Goal: Use online tool/utility: Utilize a website feature to perform a specific function

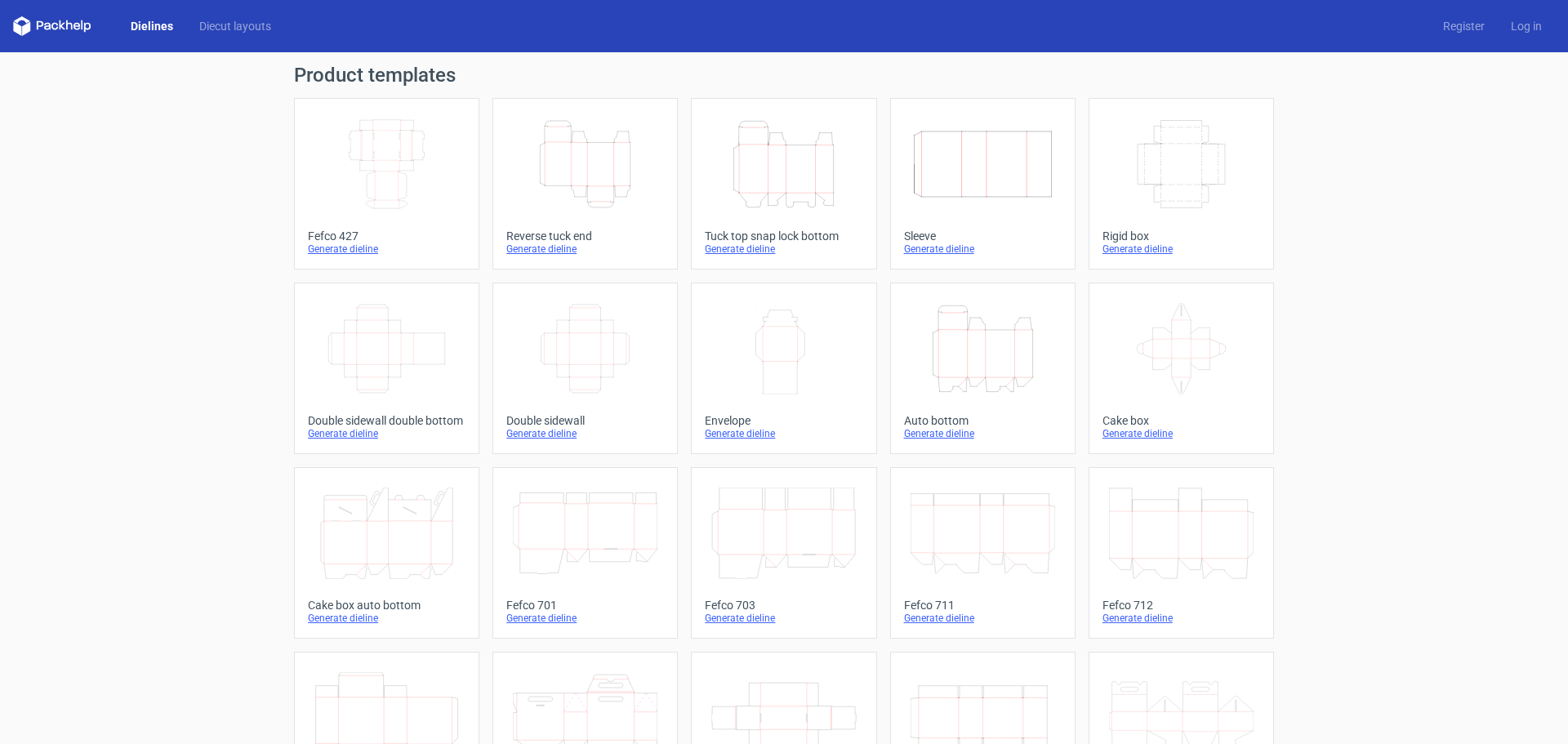
click at [583, 366] on icon "Width Depth Height" at bounding box center [585, 348] width 144 height 92
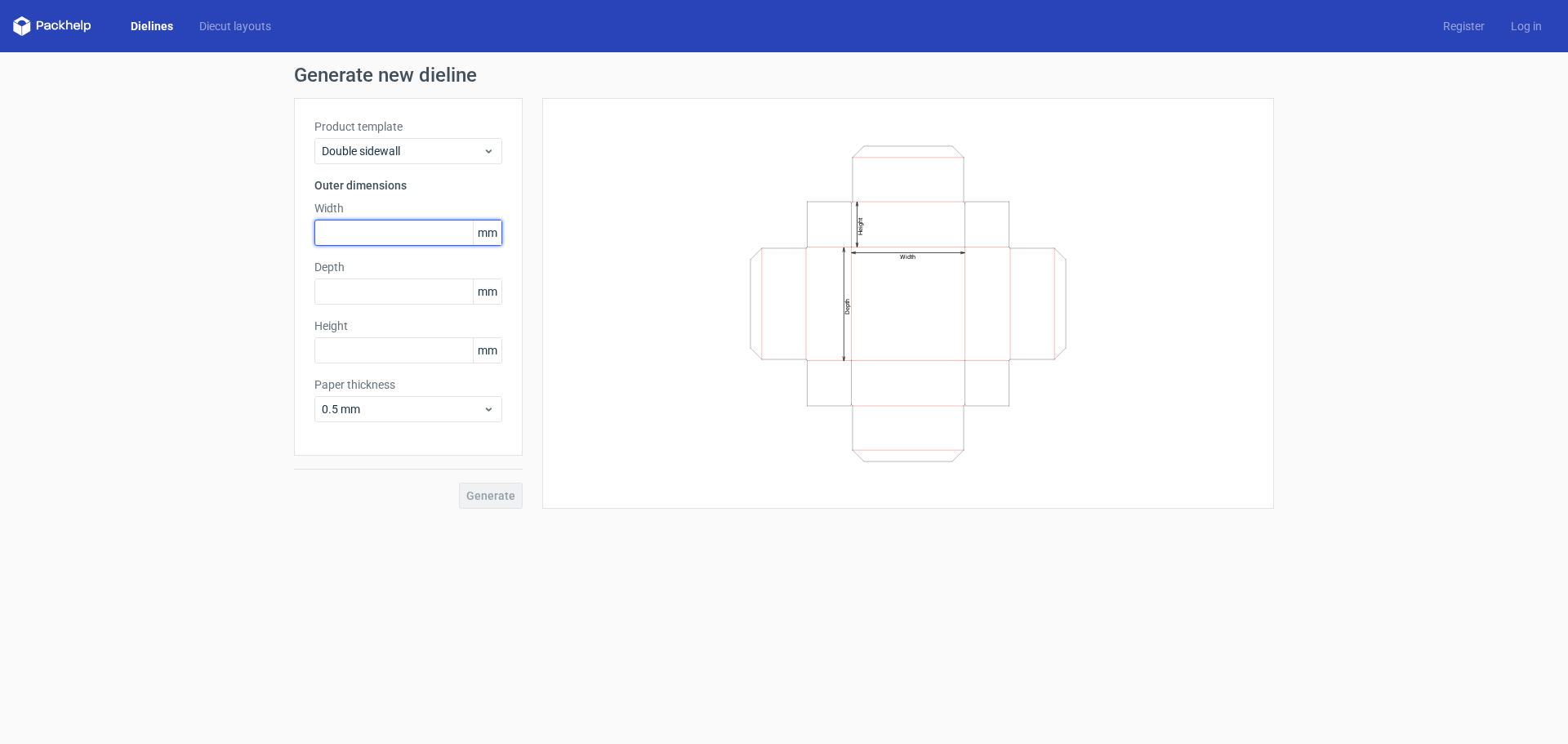
click at [394, 239] on input "text" at bounding box center [408, 232] width 188 height 26
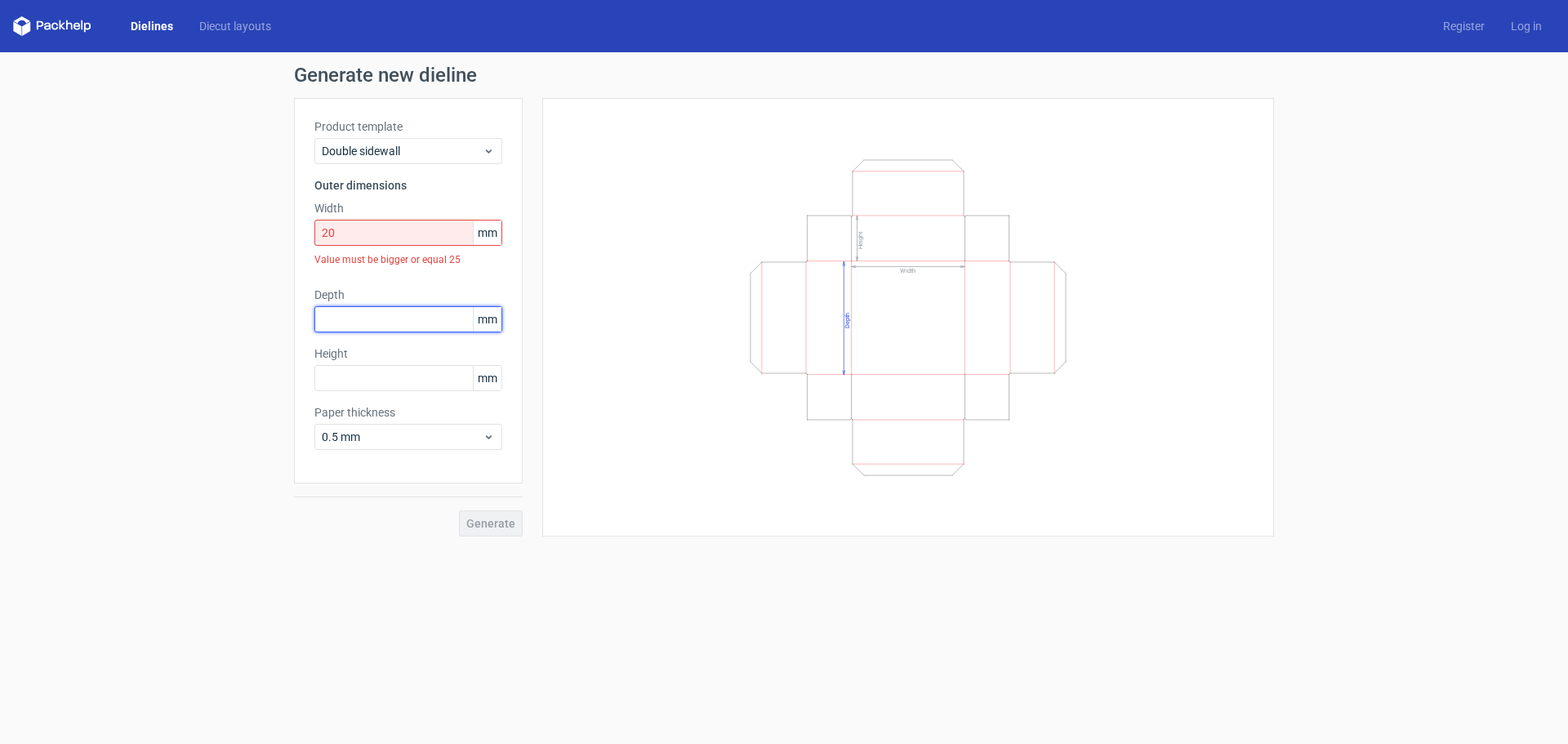
click at [359, 288] on div "Depth mm" at bounding box center [408, 309] width 188 height 45
click at [366, 224] on input "20" at bounding box center [408, 232] width 188 height 26
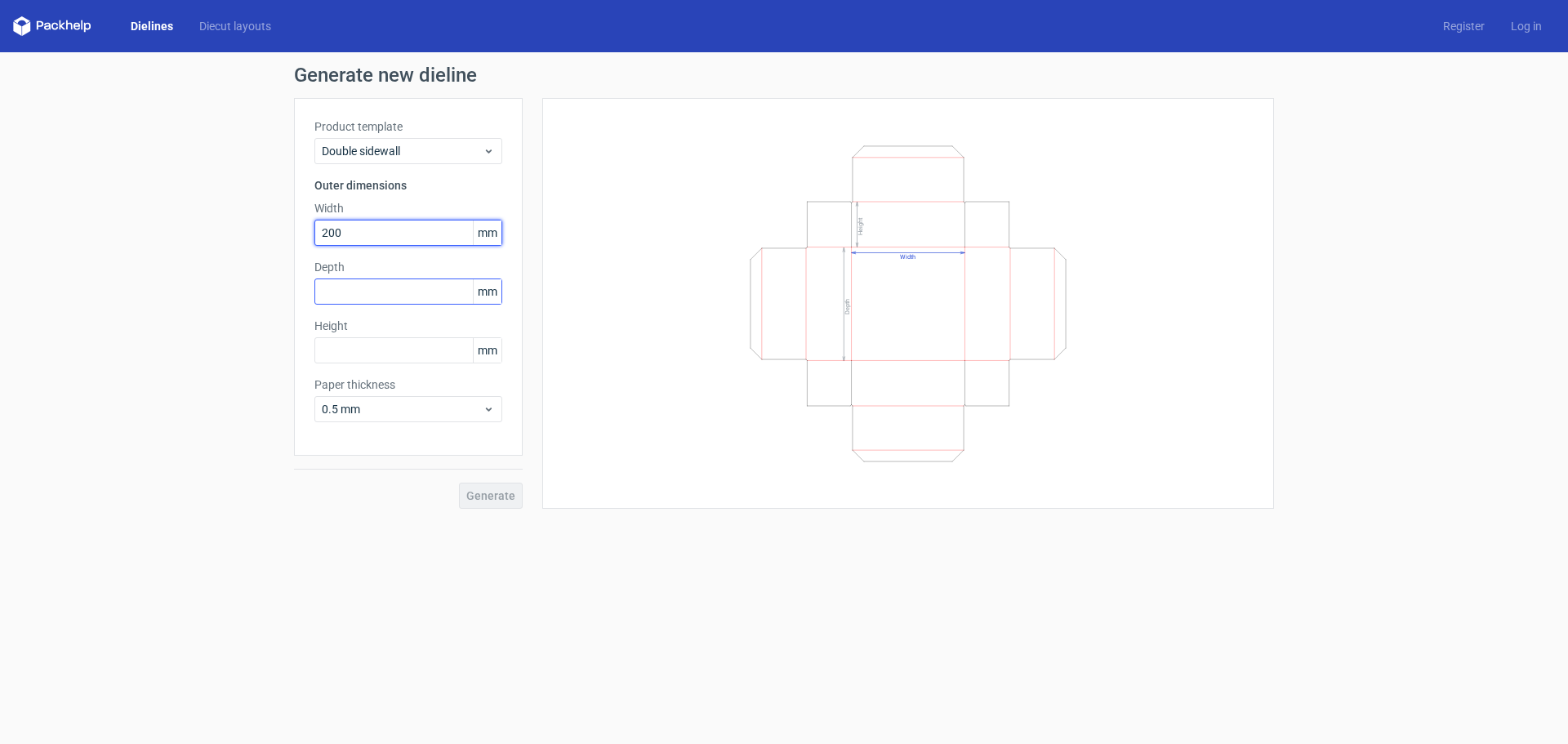
type input "200"
click at [363, 297] on input "text" at bounding box center [408, 291] width 188 height 26
type input "200"
click at [351, 359] on input "text" at bounding box center [408, 350] width 188 height 26
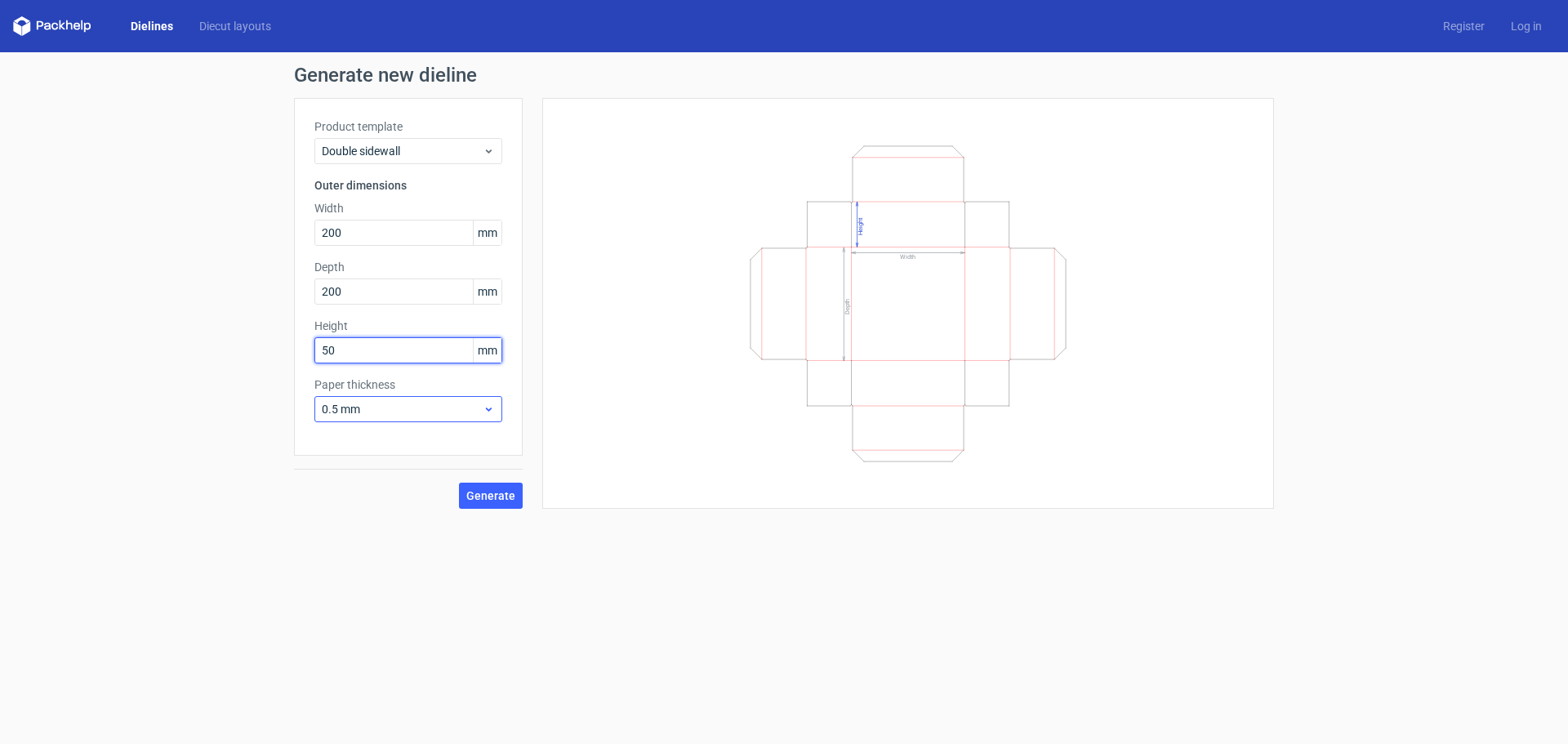
type input "50"
click at [424, 422] on div "0.5 mm" at bounding box center [408, 409] width 188 height 26
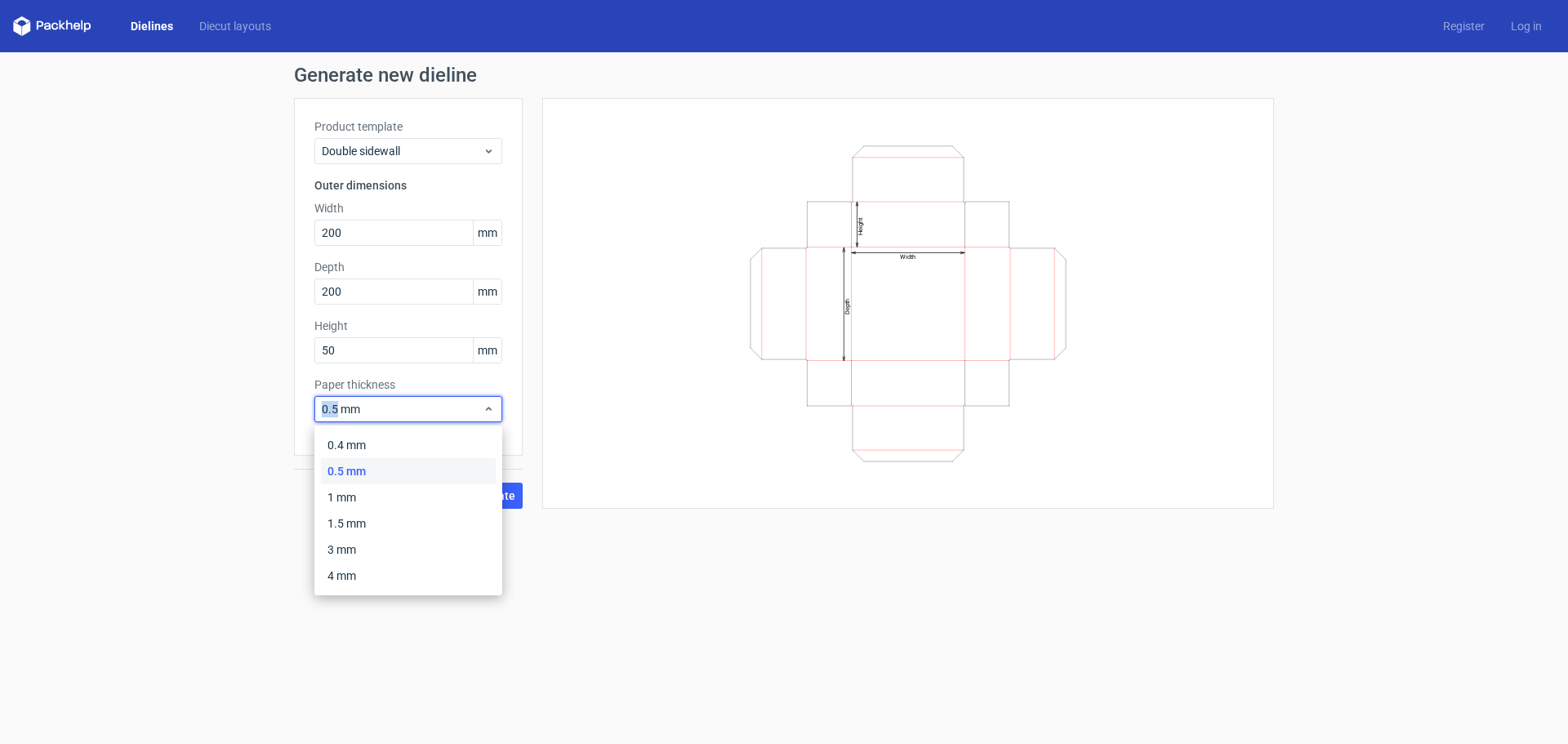
drag, startPoint x: 338, startPoint y: 410, endPoint x: 299, endPoint y: 395, distance: 41.8
click at [299, 395] on div "Product template Double sidewall Outer dimensions Width 200 mm Depth 200 mm Hei…" at bounding box center [408, 277] width 229 height 357
click at [325, 404] on span "0.5 mm" at bounding box center [402, 409] width 161 height 16
click at [361, 497] on div "1 mm" at bounding box center [408, 497] width 175 height 26
click at [495, 412] on div "1 mm" at bounding box center [408, 409] width 188 height 26
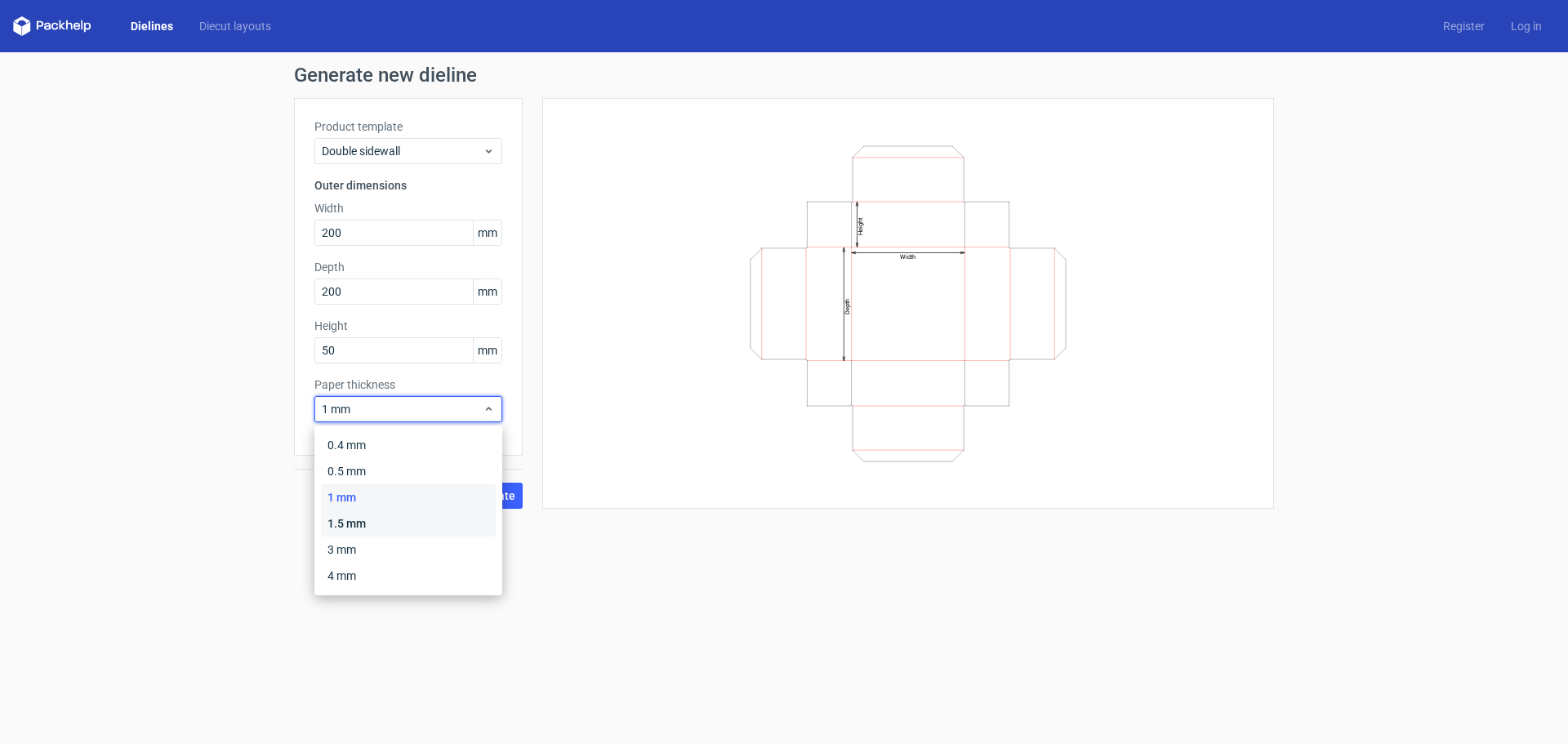
click at [472, 523] on div "1.5 mm" at bounding box center [408, 524] width 175 height 26
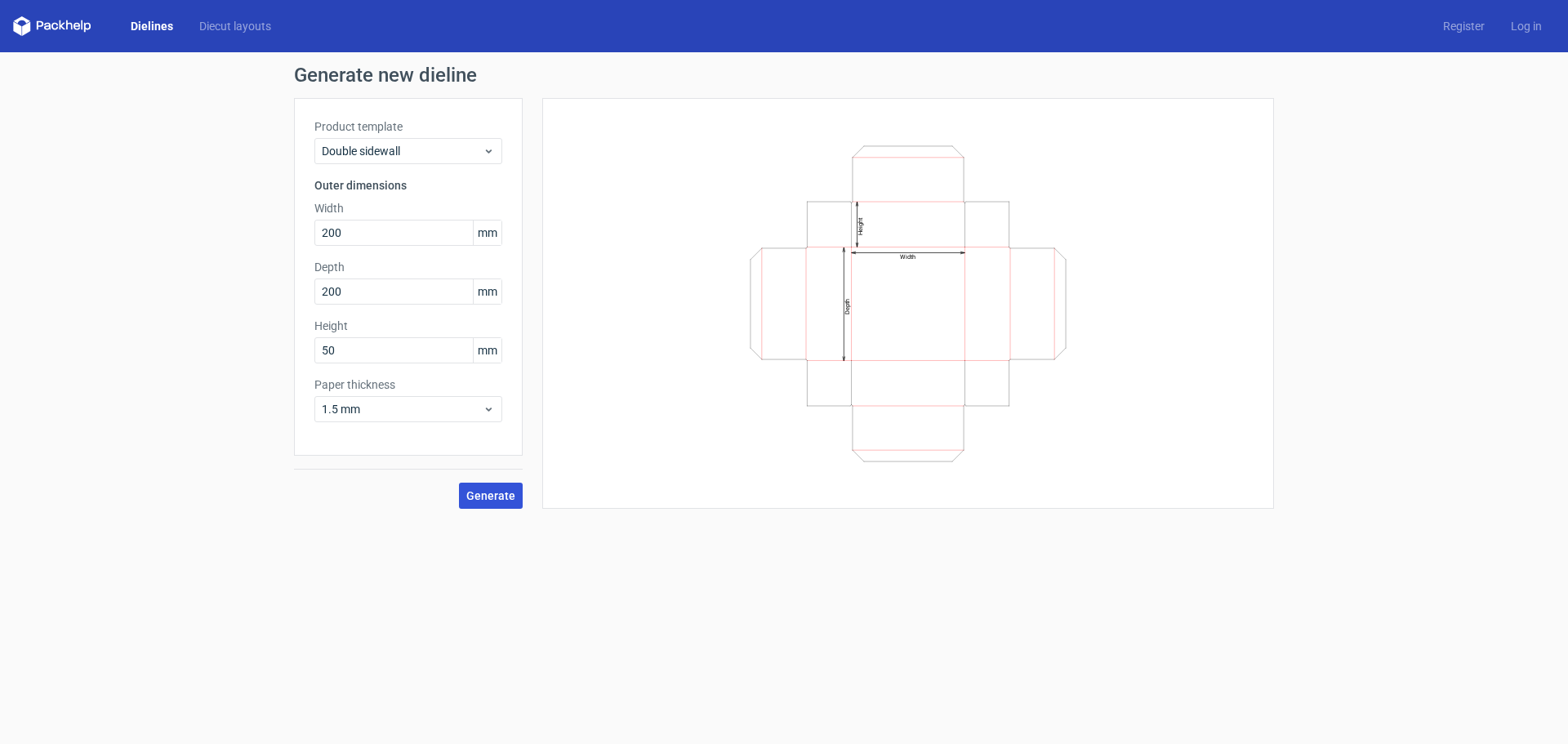
click at [492, 495] on span "Generate" at bounding box center [491, 495] width 49 height 12
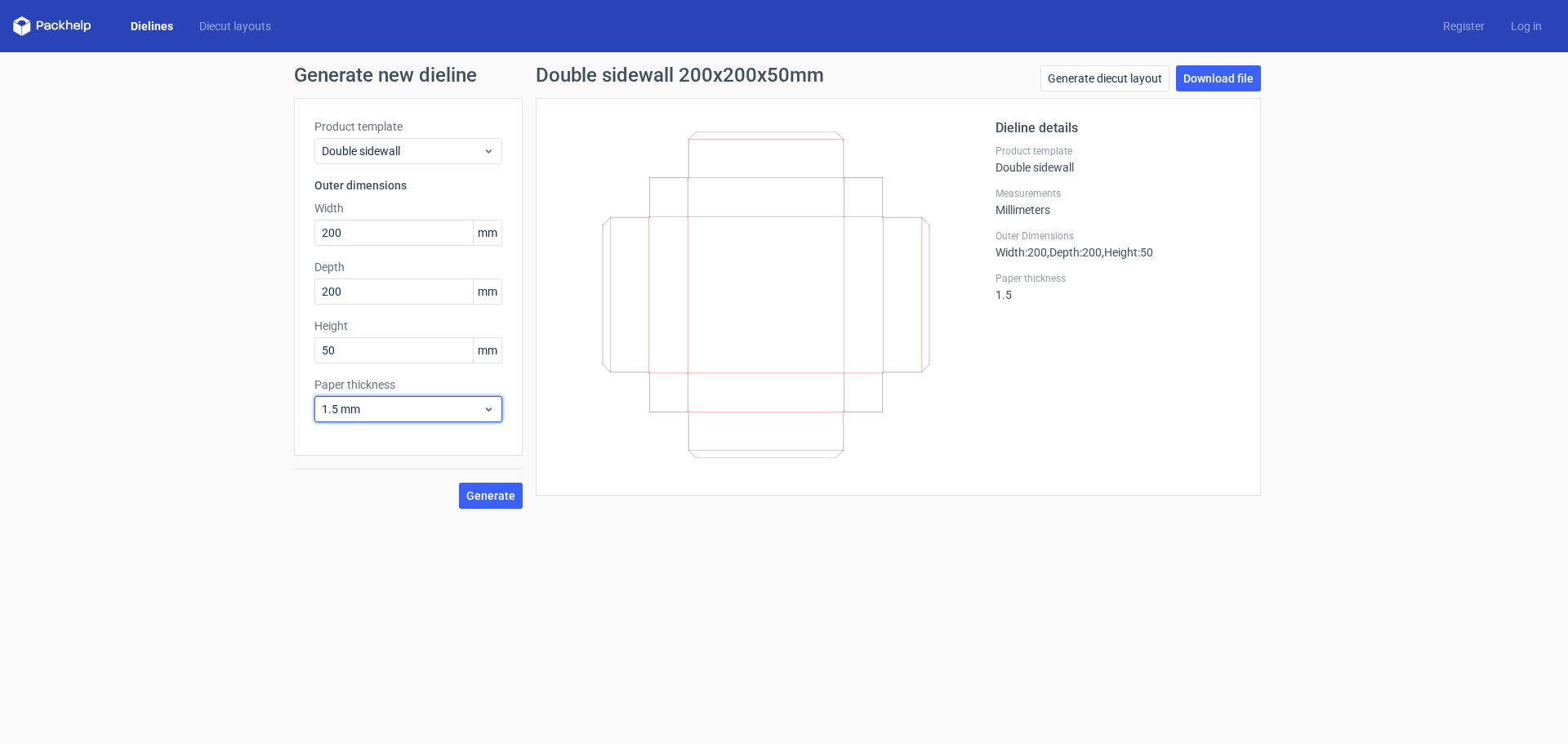
click at [490, 405] on icon at bounding box center [489, 409] width 13 height 13
click at [490, 406] on icon at bounding box center [489, 409] width 13 height 13
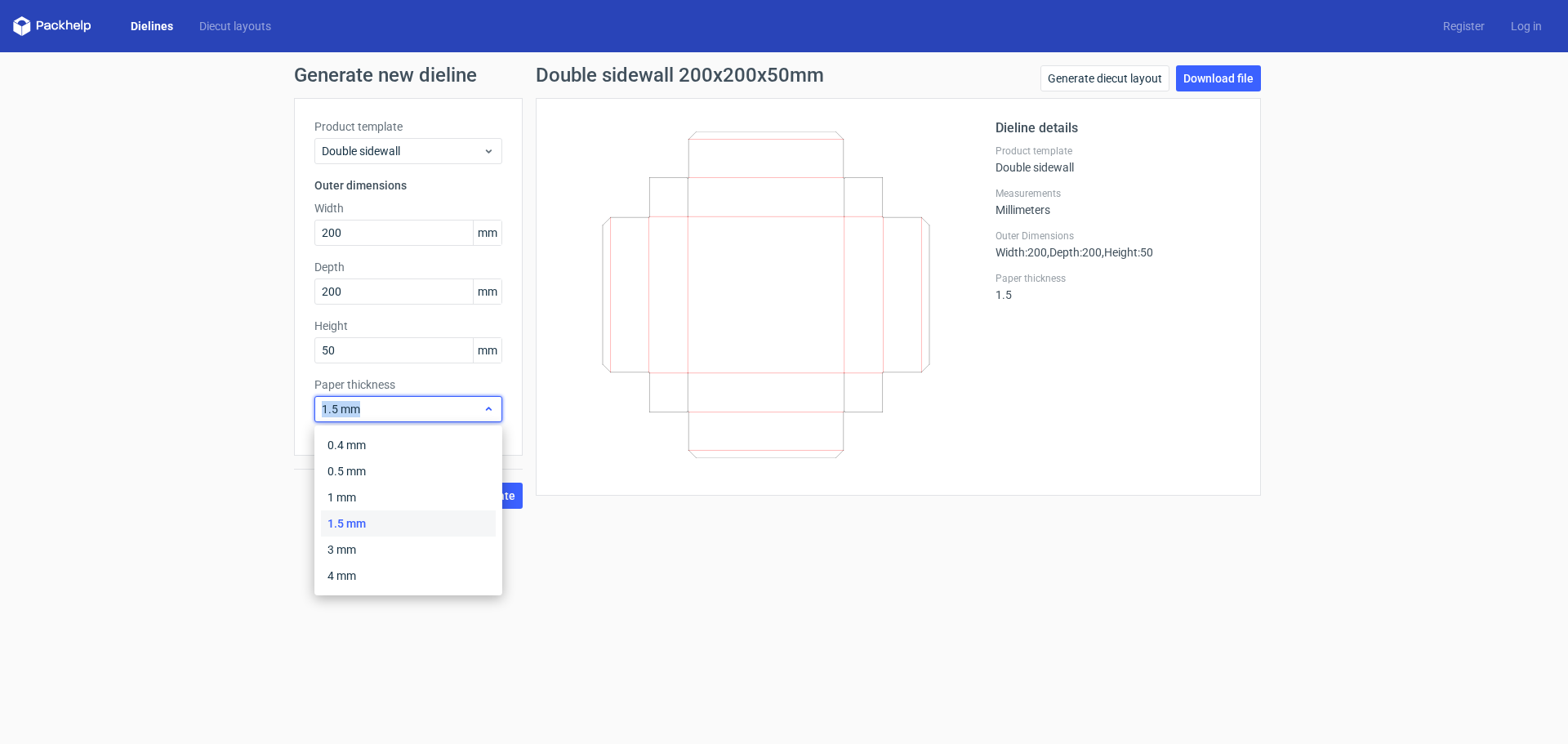
click at [490, 406] on icon at bounding box center [489, 409] width 13 height 13
click at [811, 570] on form "Generate new dieline Product template Double sidewall Outer dimensions Width 20…" at bounding box center [784, 398] width 1568 height 692
